Goal: Task Accomplishment & Management: Manage account settings

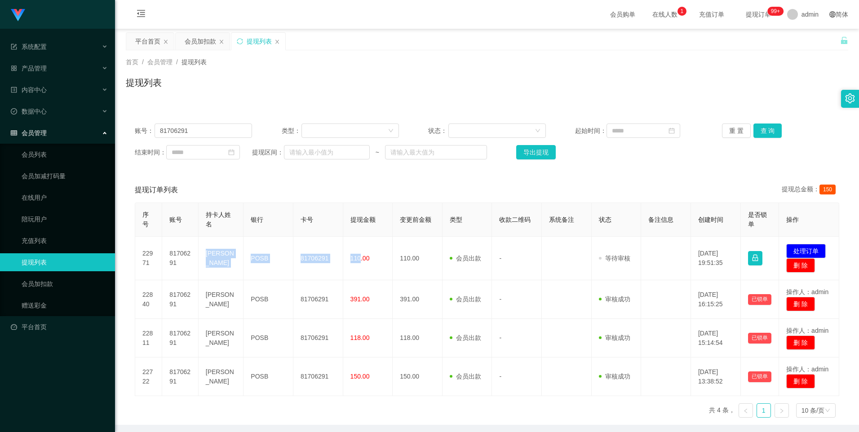
drag, startPoint x: 278, startPoint y: 41, endPoint x: 271, endPoint y: 42, distance: 6.8
click at [278, 41] on icon "图标: close" at bounding box center [277, 41] width 5 height 5
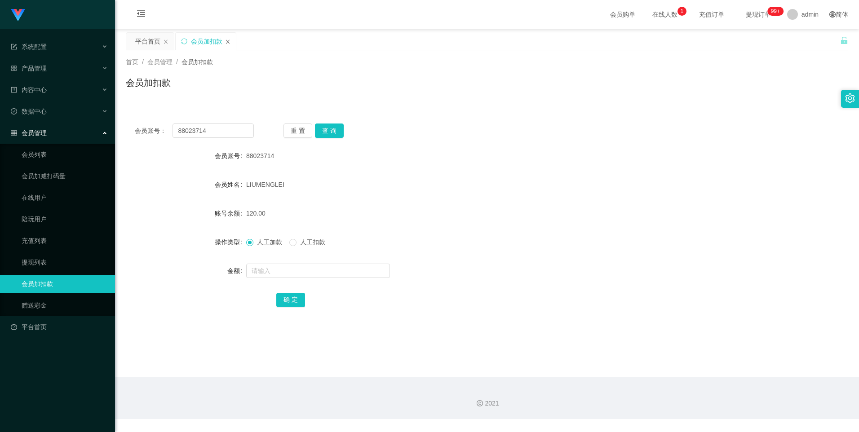
click at [229, 43] on icon "图标: close" at bounding box center [228, 42] width 4 height 4
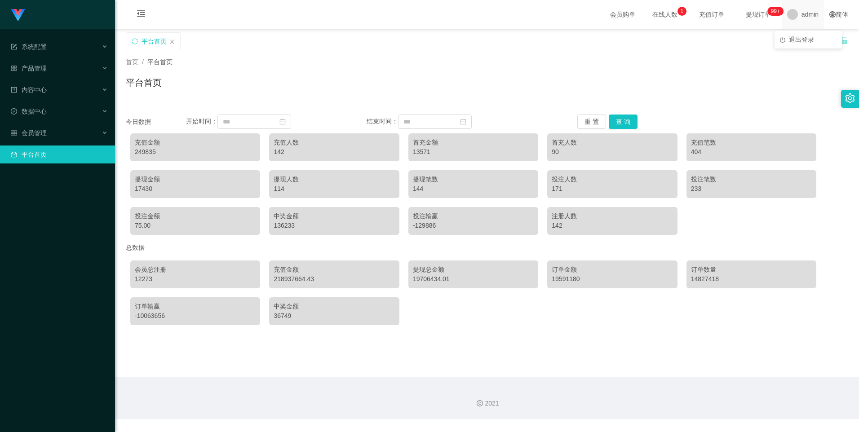
click at [787, 17] on span at bounding box center [792, 14] width 11 height 11
click at [790, 13] on span at bounding box center [792, 14] width 11 height 11
click at [786, 38] on li "退出登录" at bounding box center [808, 39] width 67 height 14
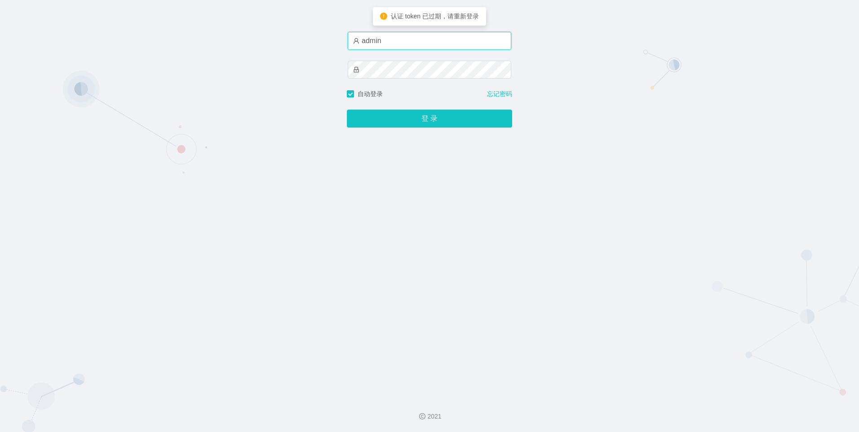
drag, startPoint x: 388, startPoint y: 42, endPoint x: 342, endPoint y: 42, distance: 45.4
click at [328, 42] on div "账户密码登录 admin 自动登录 忘记密码 登 录" at bounding box center [429, 195] width 859 height 391
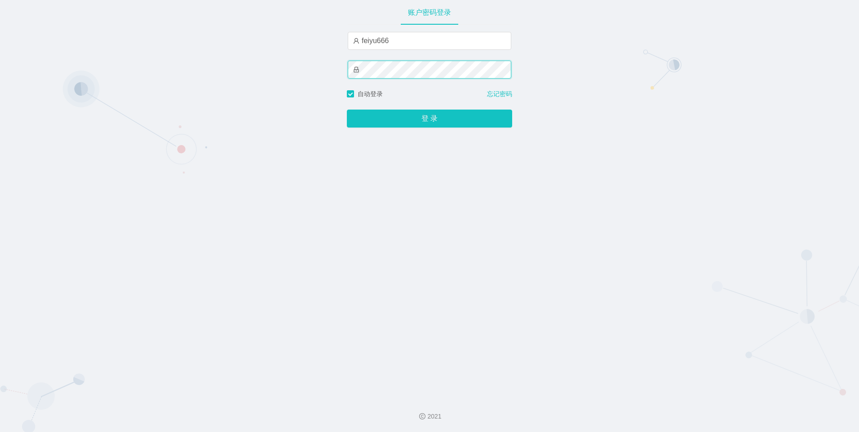
click at [338, 71] on div "账户密码登录 feiyu666 自动登录 忘记密码 登 录" at bounding box center [429, 195] width 859 height 391
click at [347, 110] on button "登 录" at bounding box center [429, 119] width 165 height 18
drag, startPoint x: 396, startPoint y: 42, endPoint x: 308, endPoint y: 40, distance: 87.7
click at [308, 40] on div "账户密码登录 feiyu666 自动登录 忘记密码 登 录" at bounding box center [429, 195] width 859 height 391
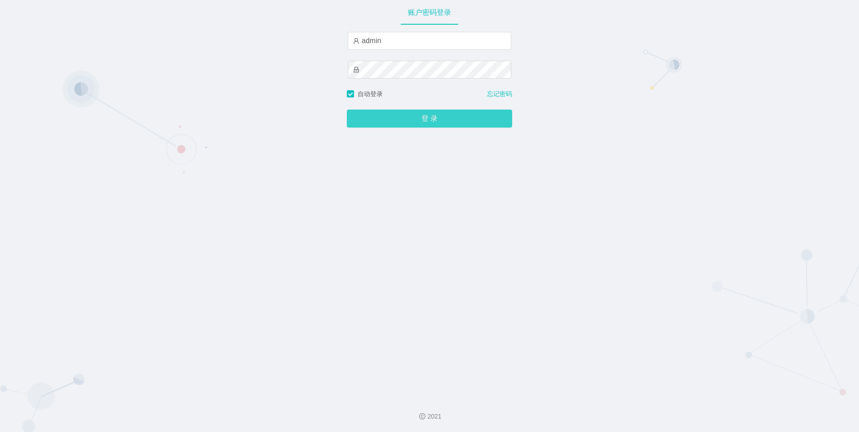
type input "admin"
click at [441, 115] on button "登 录" at bounding box center [429, 119] width 165 height 18
